Goal: Information Seeking & Learning: Compare options

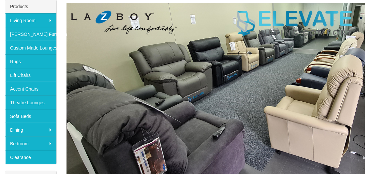
scroll to position [98, 0]
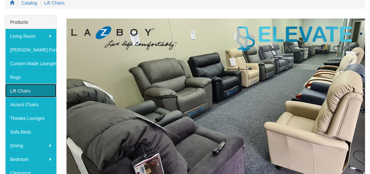
click at [17, 91] on link "Lift Chairs" at bounding box center [30, 91] width 51 height 14
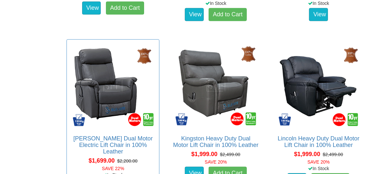
scroll to position [751, 0]
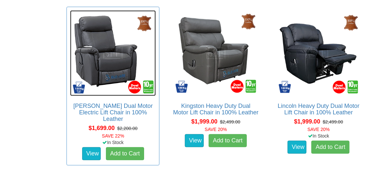
click at [105, 76] on img at bounding box center [113, 53] width 86 height 86
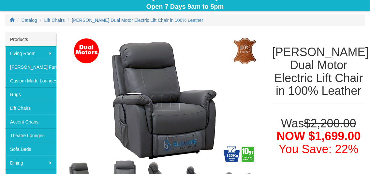
scroll to position [65, 0]
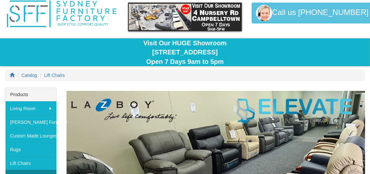
scroll to position [65, 0]
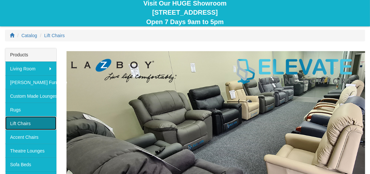
click at [25, 122] on link "Lift Chairs" at bounding box center [30, 124] width 51 height 14
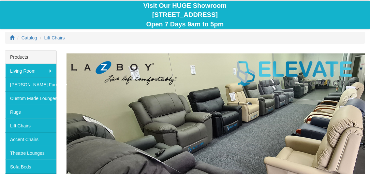
scroll to position [65, 0]
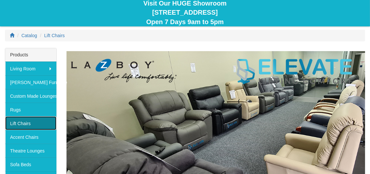
click at [14, 122] on link "Lift Chairs" at bounding box center [30, 124] width 51 height 14
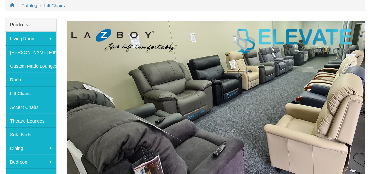
scroll to position [98, 0]
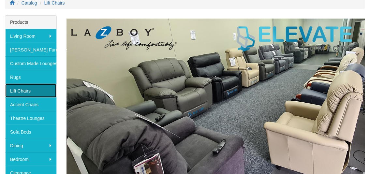
click at [23, 91] on link "Lift Chairs" at bounding box center [30, 91] width 51 height 14
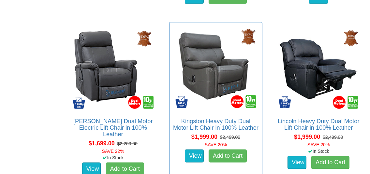
scroll to position [751, 0]
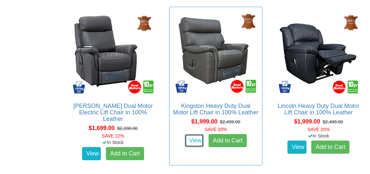
click at [193, 141] on link "View" at bounding box center [194, 140] width 19 height 13
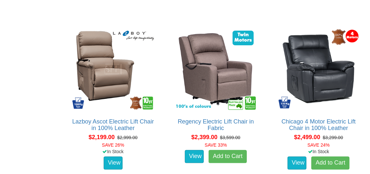
scroll to position [1077, 0]
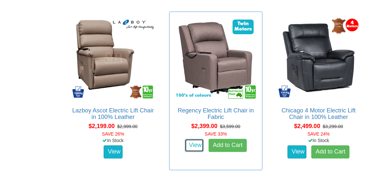
click at [195, 145] on link "View" at bounding box center [194, 145] width 19 height 13
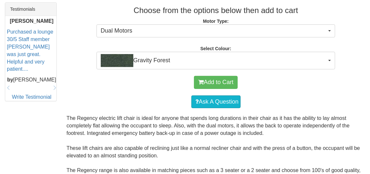
scroll to position [294, 0]
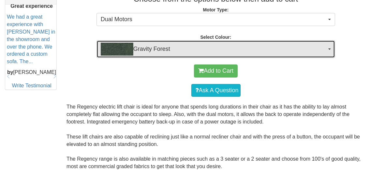
click at [209, 46] on span "Gravity Forest" at bounding box center [214, 49] width 227 height 13
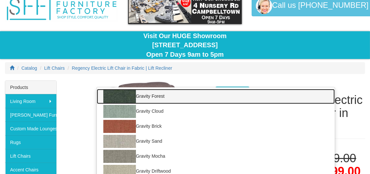
scroll to position [0, 0]
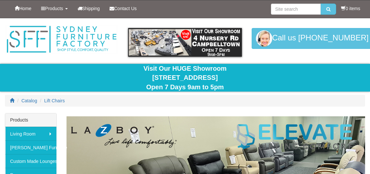
scroll to position [1077, 0]
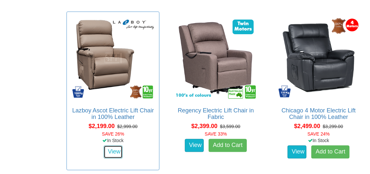
click at [113, 150] on link "View" at bounding box center [113, 152] width 19 height 13
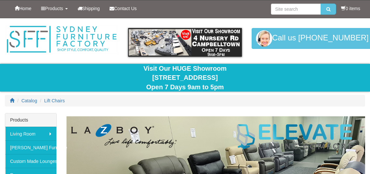
scroll to position [1077, 0]
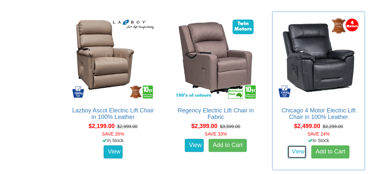
click at [296, 149] on link "View" at bounding box center [297, 152] width 19 height 13
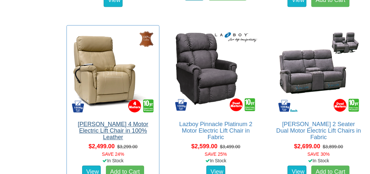
scroll to position [1240, 0]
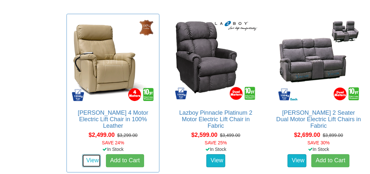
click at [91, 154] on link "View" at bounding box center [91, 160] width 19 height 13
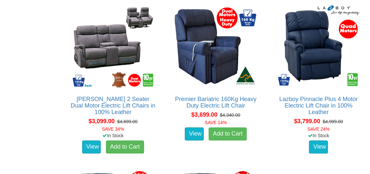
scroll to position [1412, 0]
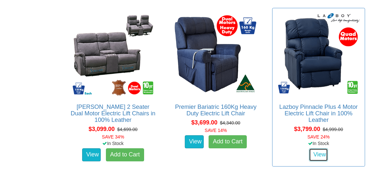
click at [320, 153] on link "View" at bounding box center [318, 154] width 19 height 13
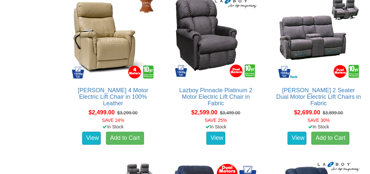
scroll to position [1248, 0]
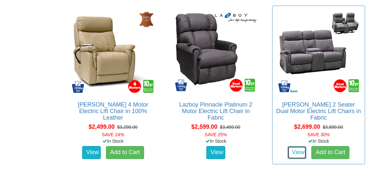
click at [294, 147] on link "View" at bounding box center [297, 152] width 19 height 13
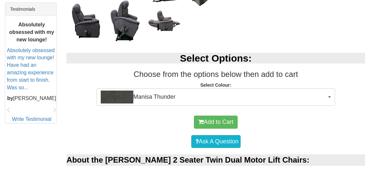
scroll to position [294, 0]
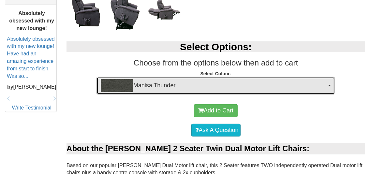
click at [222, 85] on span "Manisa Thunder" at bounding box center [214, 85] width 227 height 13
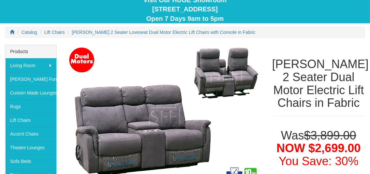
scroll to position [65, 0]
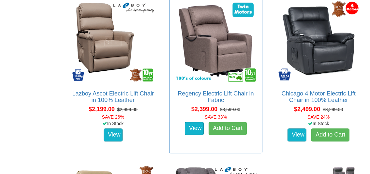
scroll to position [1085, 0]
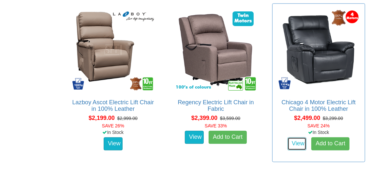
click at [297, 144] on link "View" at bounding box center [297, 143] width 19 height 13
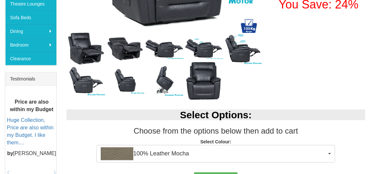
scroll to position [228, 0]
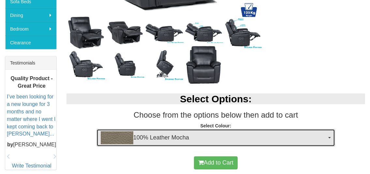
click at [221, 139] on span "100% Leather Mocha" at bounding box center [214, 138] width 227 height 13
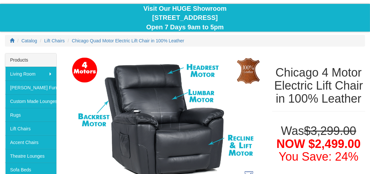
scroll to position [33, 0]
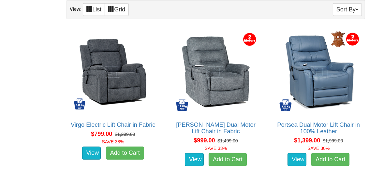
scroll to position [400, 0]
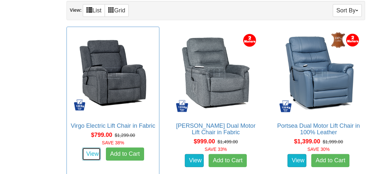
click at [89, 151] on link "View" at bounding box center [91, 154] width 19 height 13
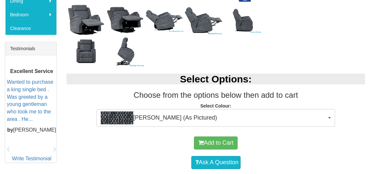
scroll to position [261, 0]
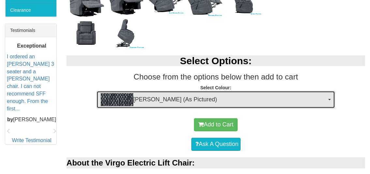
click at [232, 100] on span "Ollie Charcoal (As Pictured)" at bounding box center [214, 99] width 227 height 13
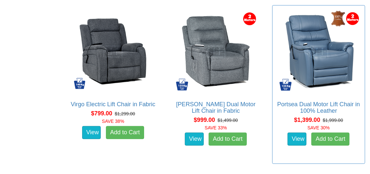
scroll to position [432, 0]
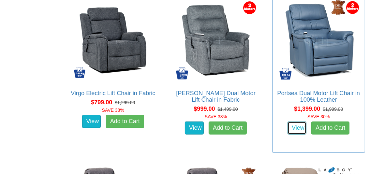
click at [296, 128] on link "View" at bounding box center [297, 128] width 19 height 13
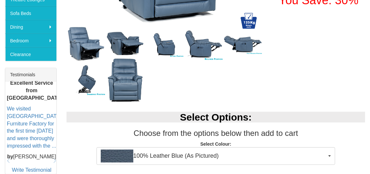
scroll to position [228, 0]
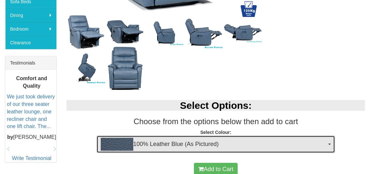
click at [270, 144] on span "100% Leather Blue (As Pictured)" at bounding box center [214, 144] width 227 height 13
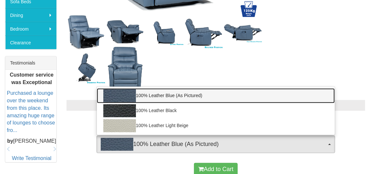
scroll to position [131, 0]
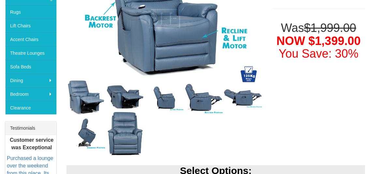
scroll to position [98, 0]
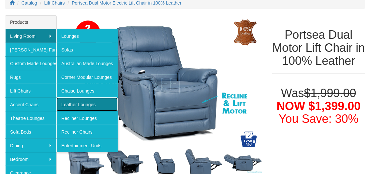
click at [72, 103] on link "Leather Lounges" at bounding box center [86, 105] width 61 height 14
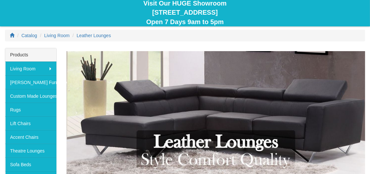
scroll to position [65, 0]
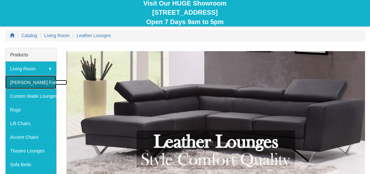
click at [35, 81] on link "[PERSON_NAME] Furniture" at bounding box center [30, 82] width 51 height 14
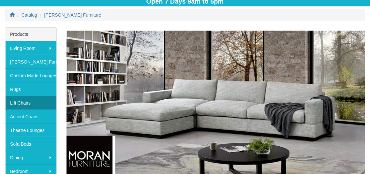
scroll to position [83, 0]
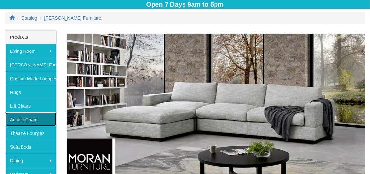
click at [29, 118] on link "Accent Chairs" at bounding box center [30, 120] width 51 height 14
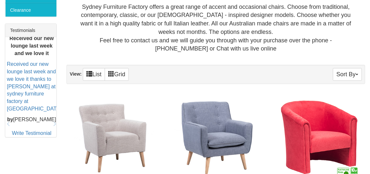
scroll to position [131, 0]
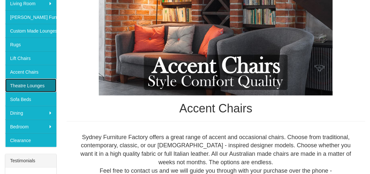
click at [39, 85] on link "Theatre Lounges" at bounding box center [30, 86] width 51 height 14
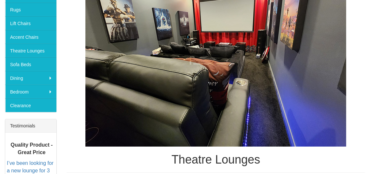
scroll to position [163, 0]
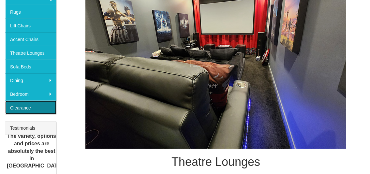
click at [29, 107] on link "Clearance" at bounding box center [30, 108] width 51 height 14
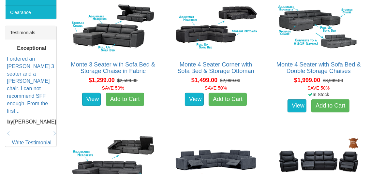
scroll to position [228, 0]
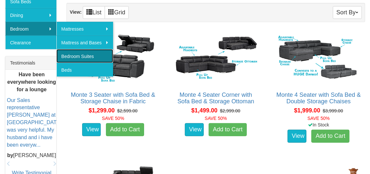
click at [88, 55] on link "Bedroom Suites" at bounding box center [84, 56] width 57 height 14
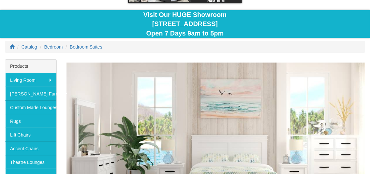
scroll to position [65, 0]
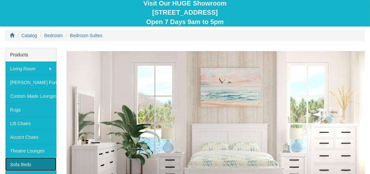
click at [28, 163] on link "Sofa Beds" at bounding box center [30, 165] width 51 height 14
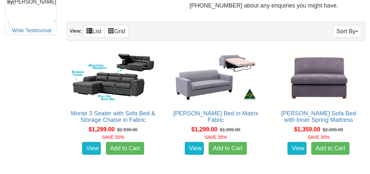
scroll to position [359, 0]
